Goal: Information Seeking & Learning: Learn about a topic

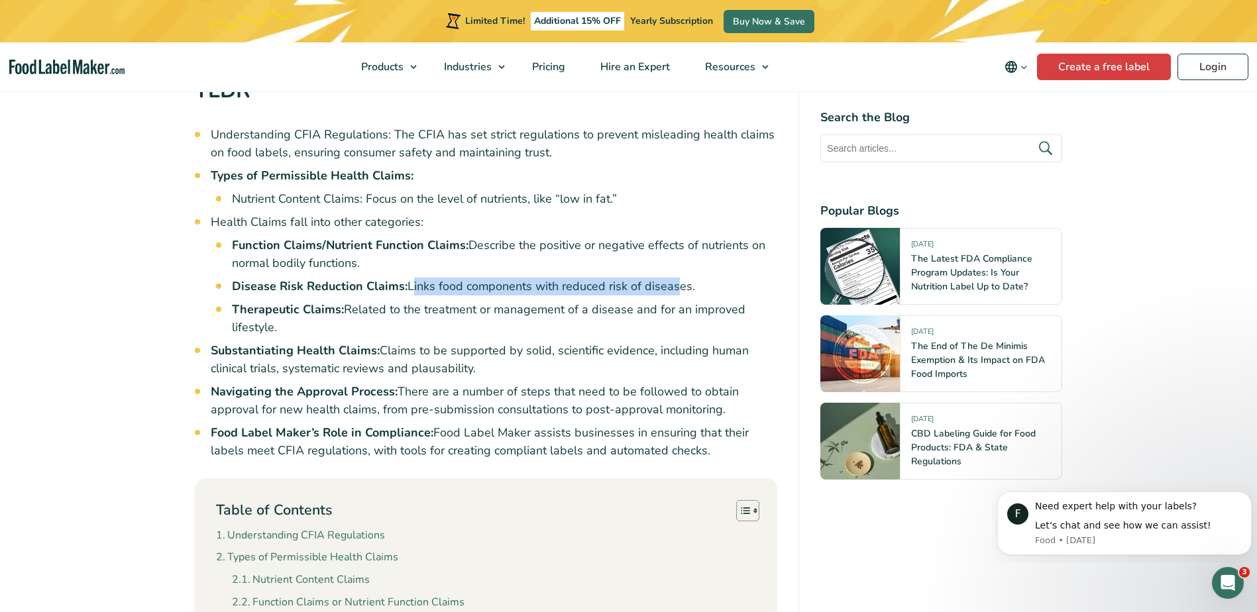
drag, startPoint x: 407, startPoint y: 269, endPoint x: 672, endPoint y: 268, distance: 265.0
click at [672, 278] on li "Disease Risk Reduction Claims: Links food components with reduced risk of disea…" at bounding box center [505, 287] width 546 height 18
click at [337, 301] on strong "Therapeutic Claims:" at bounding box center [288, 309] width 112 height 16
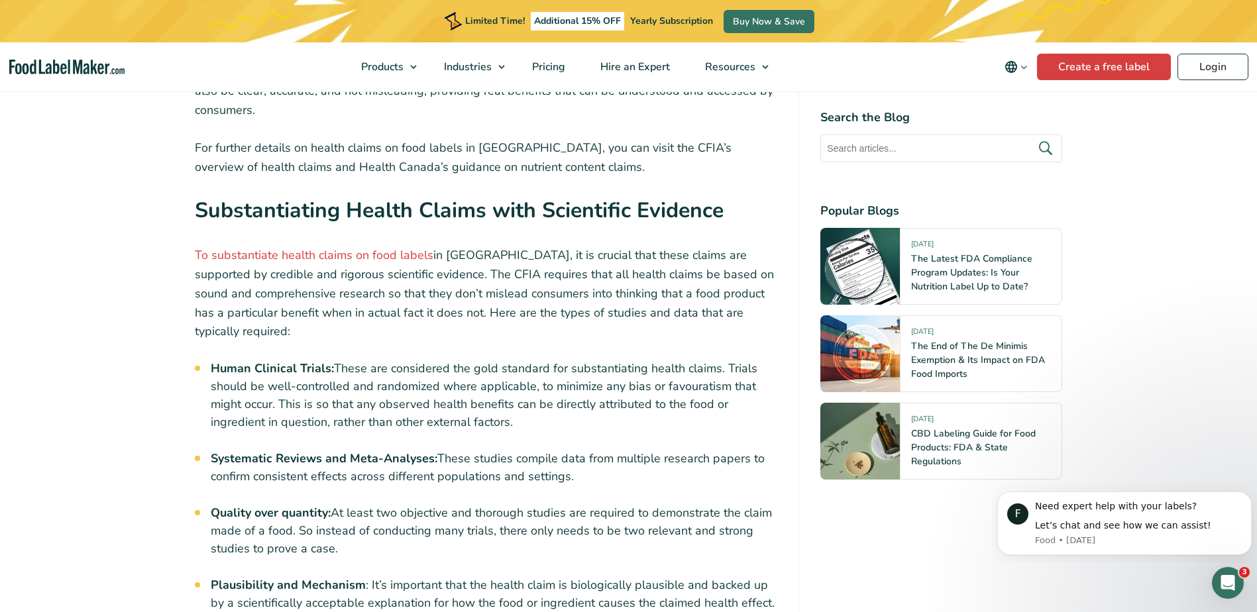
scroll to position [2451, 0]
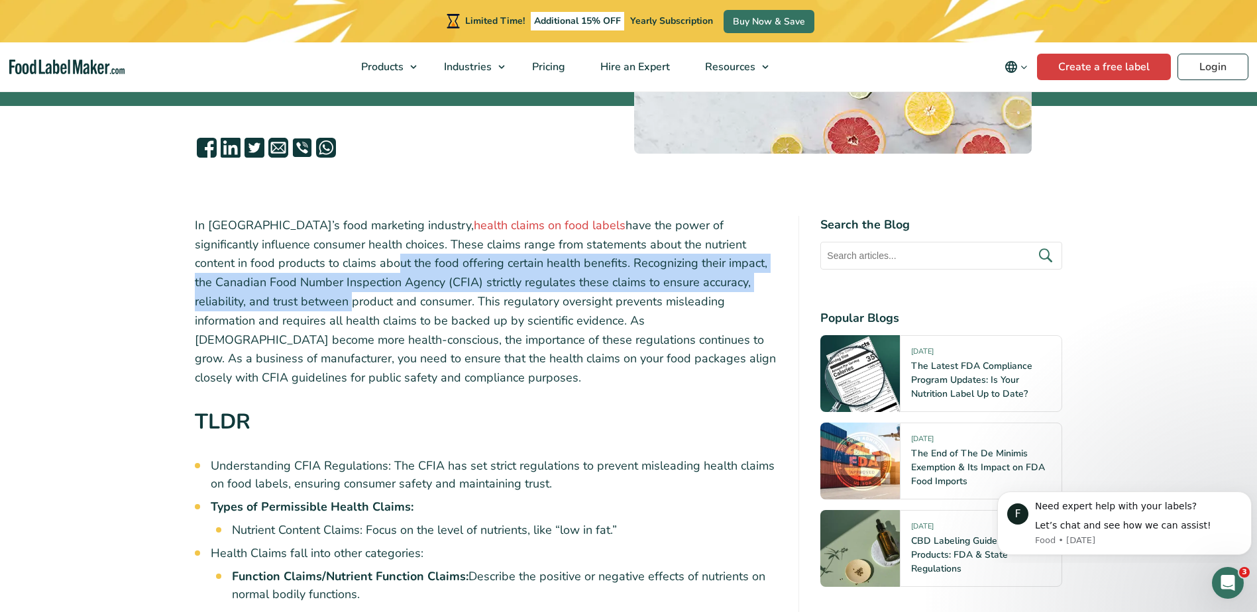
drag, startPoint x: 242, startPoint y: 264, endPoint x: 762, endPoint y: 276, distance: 519.5
click at [762, 276] on p "In Canada’s food marketing industry, health claims on food labels have the powe…" at bounding box center [486, 302] width 583 height 172
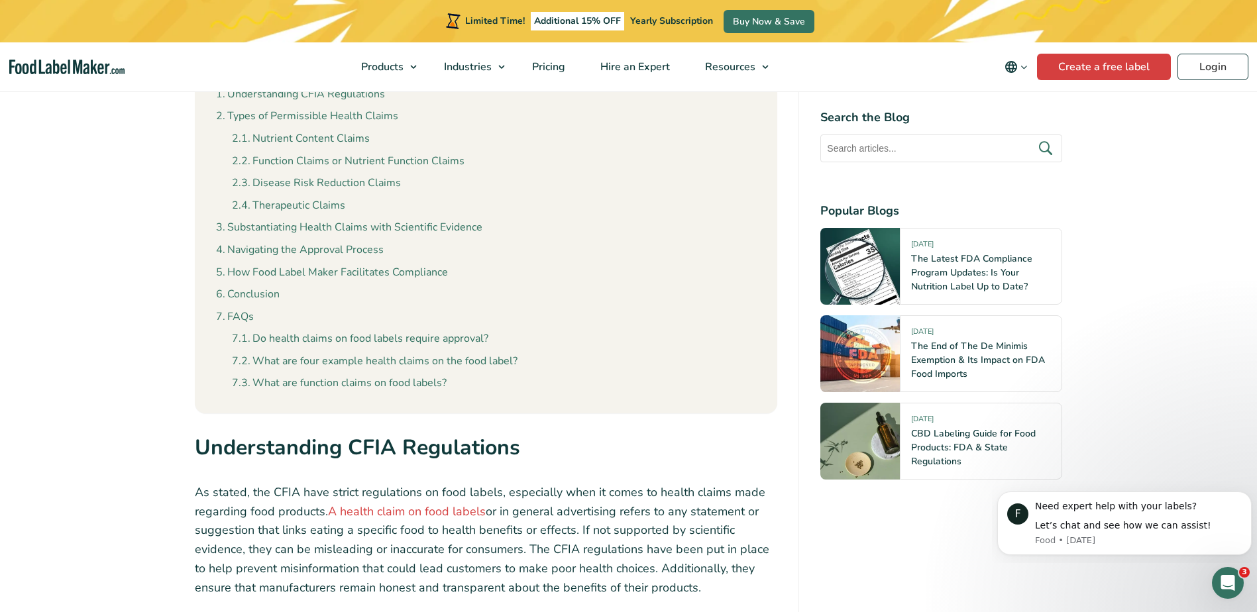
scroll to position [1126, 0]
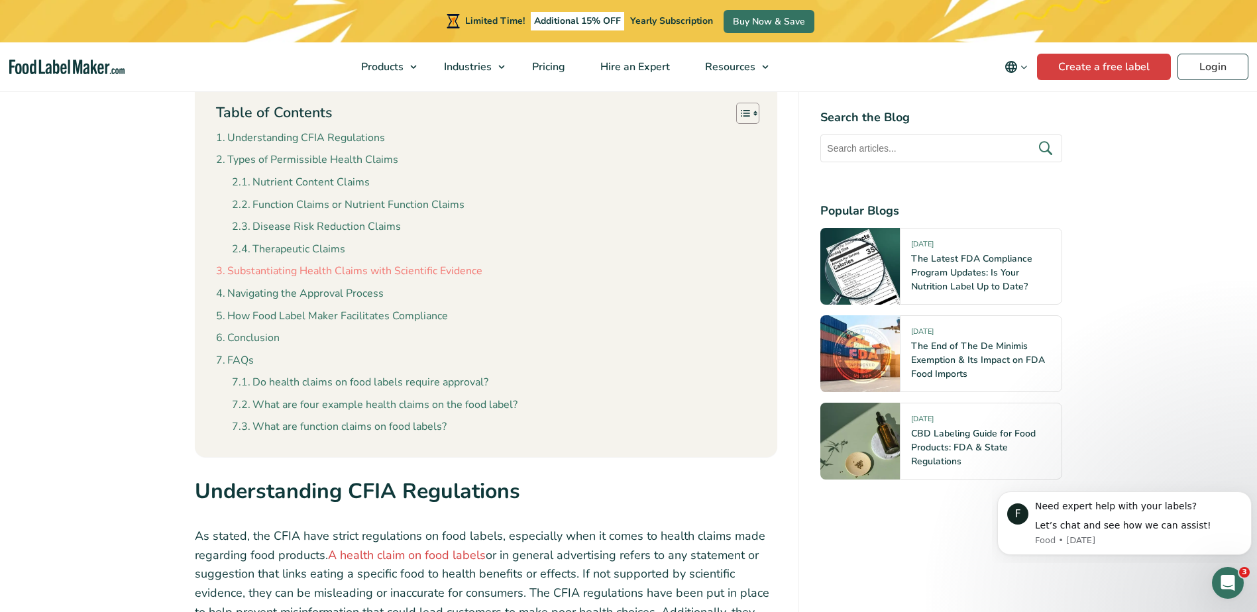
click at [332, 263] on link "Substantiating Health Claims with Scientific Evidence" at bounding box center [349, 271] width 266 height 17
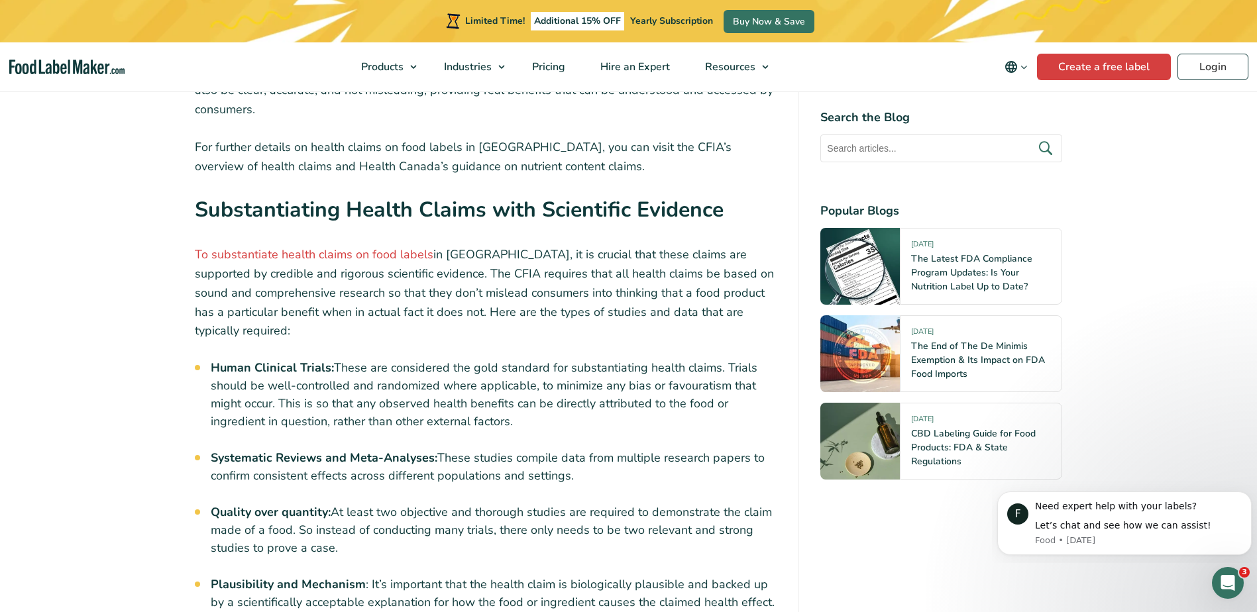
scroll to position [2461, 0]
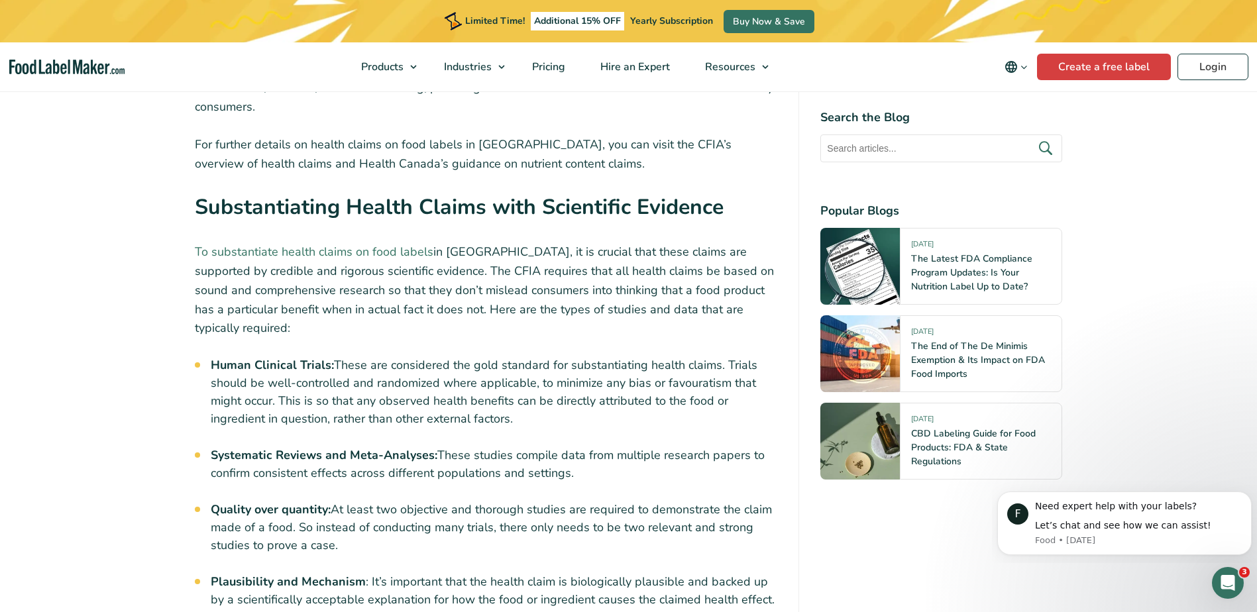
click at [343, 244] on link "To substantiate health claims on food labels" at bounding box center [314, 252] width 238 height 16
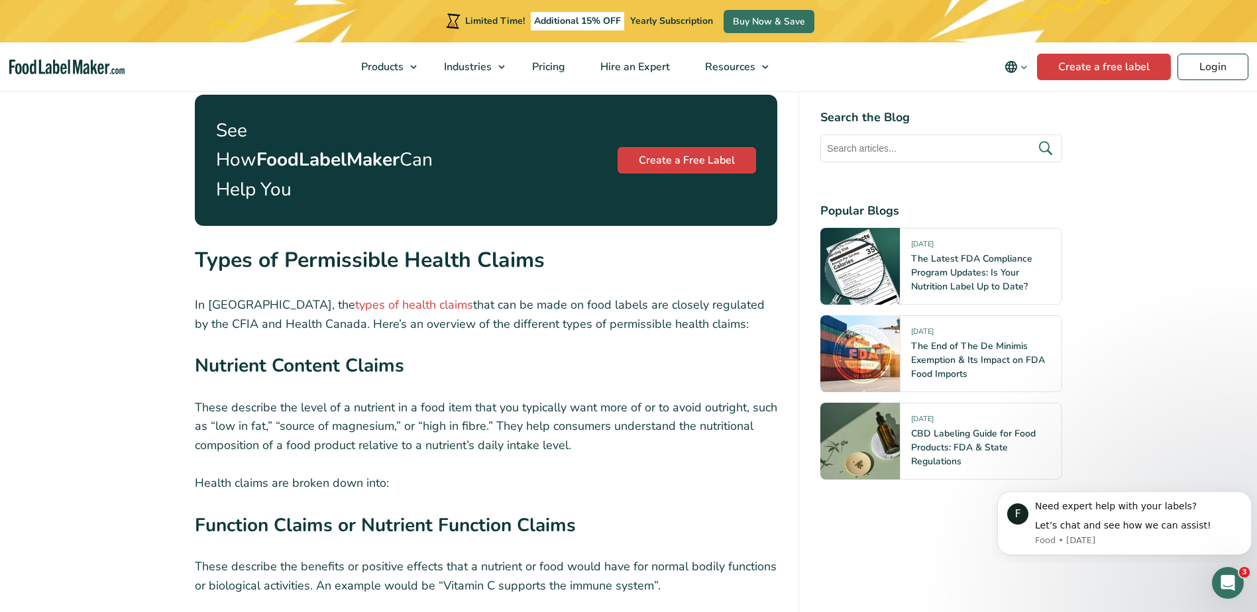
scroll to position [1600, 0]
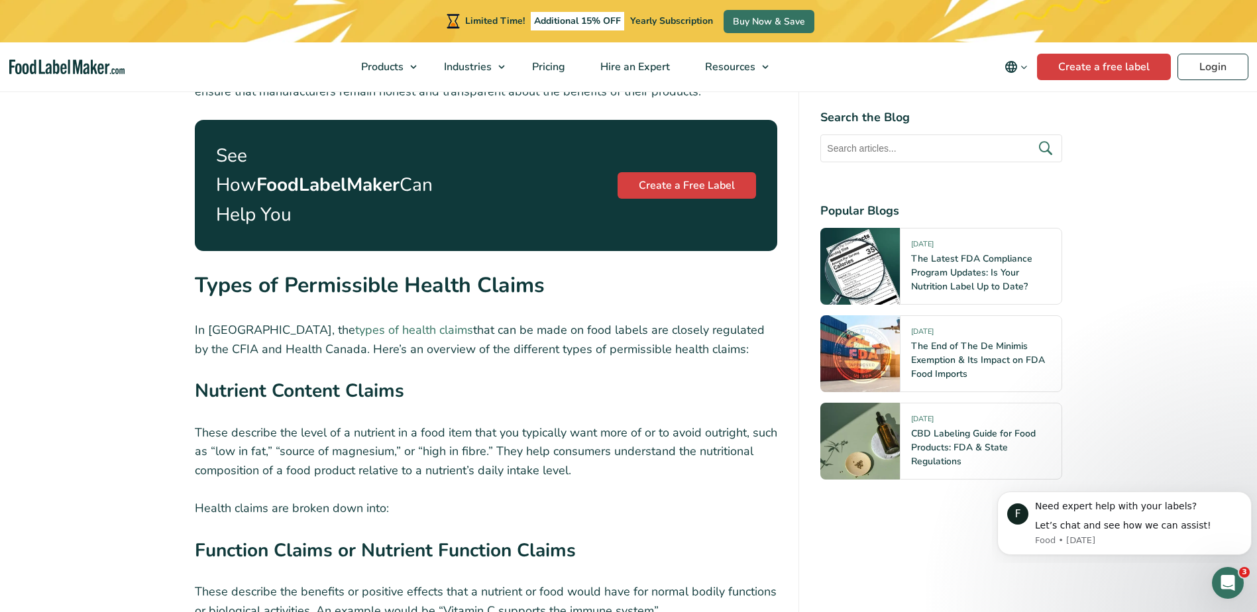
click at [355, 322] on link "types of health claims" at bounding box center [414, 330] width 118 height 16
